Goal: Use online tool/utility: Utilize a website feature to perform a specific function

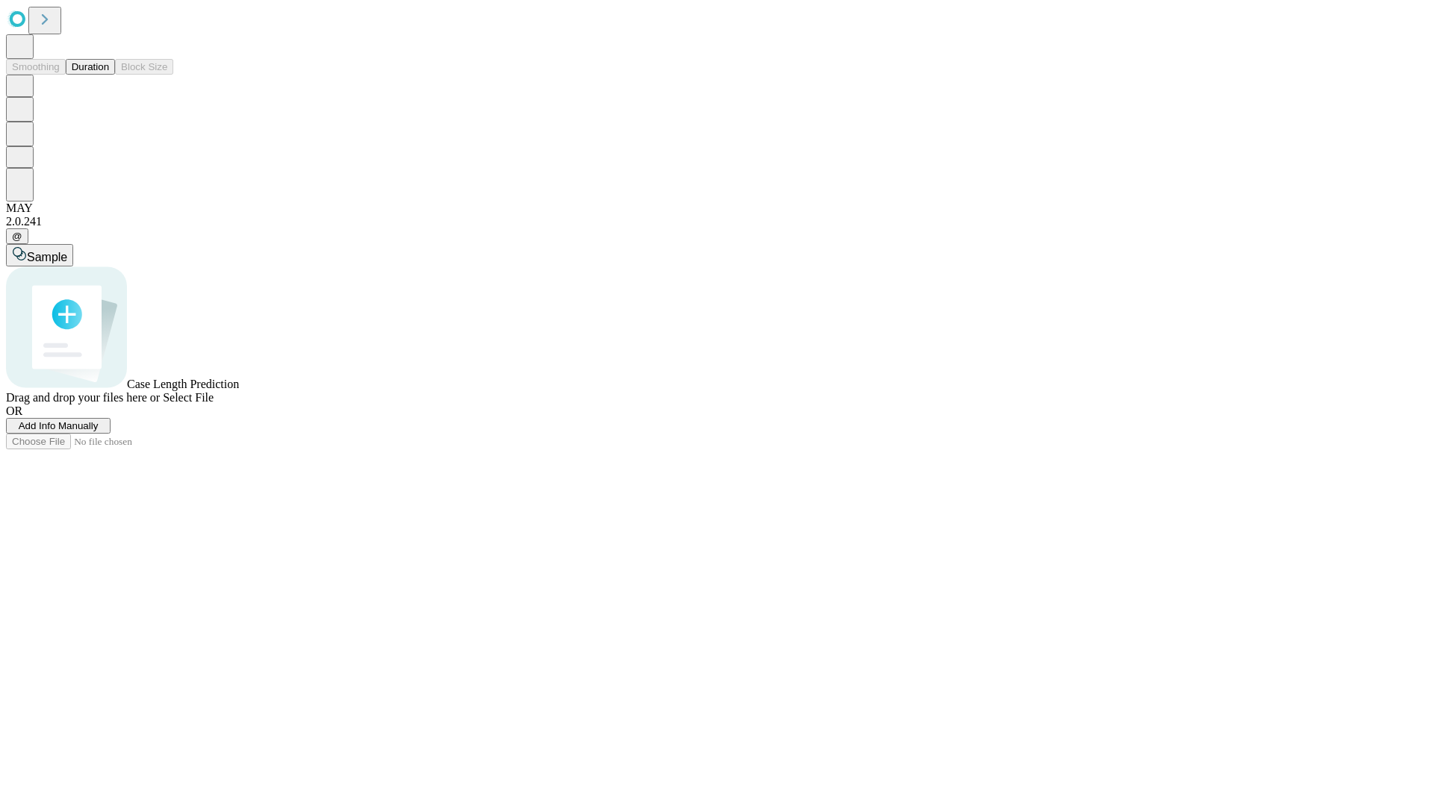
click at [109, 75] on button "Duration" at bounding box center [90, 67] width 49 height 16
click at [214, 404] on span "Select File" at bounding box center [188, 397] width 51 height 13
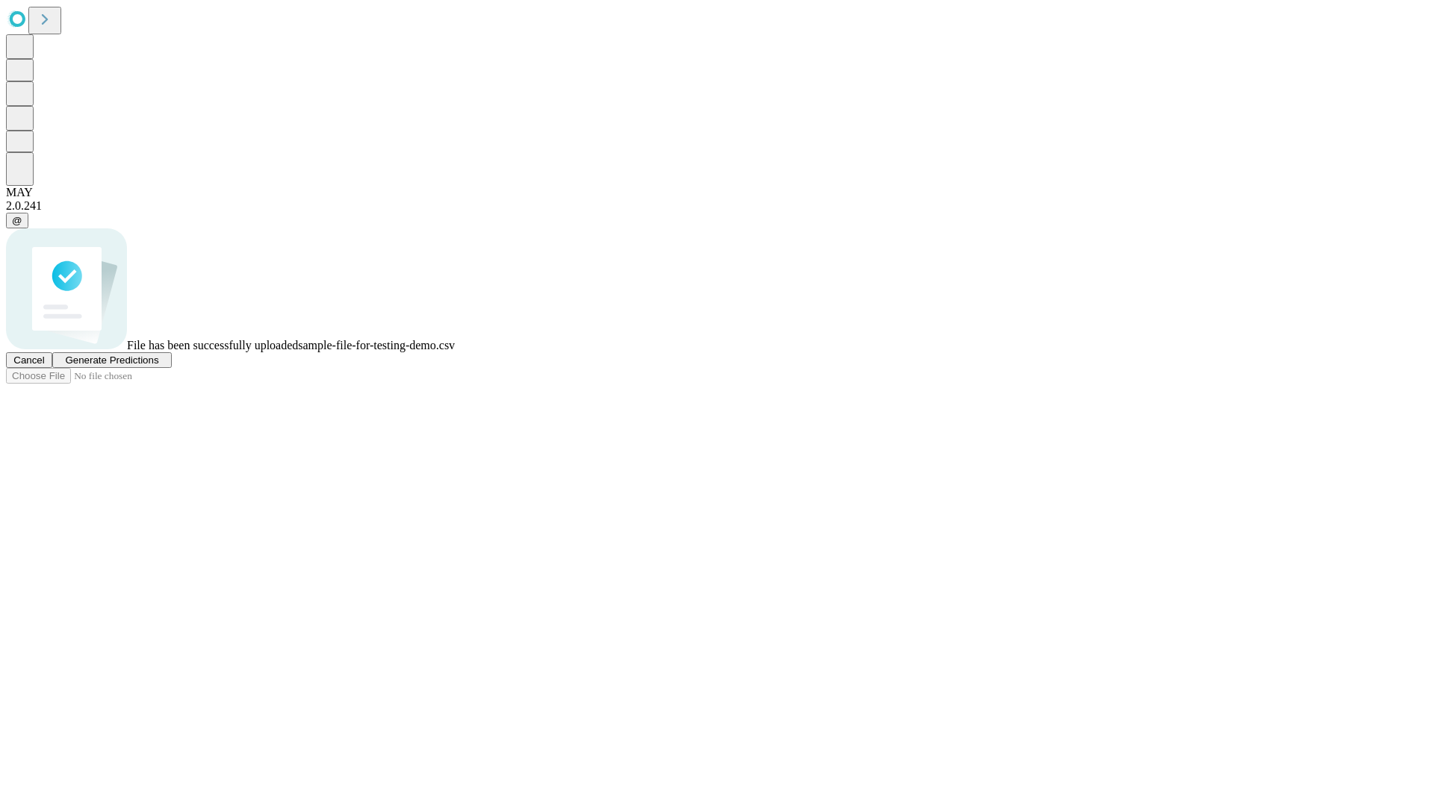
click at [158, 366] on span "Generate Predictions" at bounding box center [111, 360] width 93 height 11
